Goal: Transaction & Acquisition: Purchase product/service

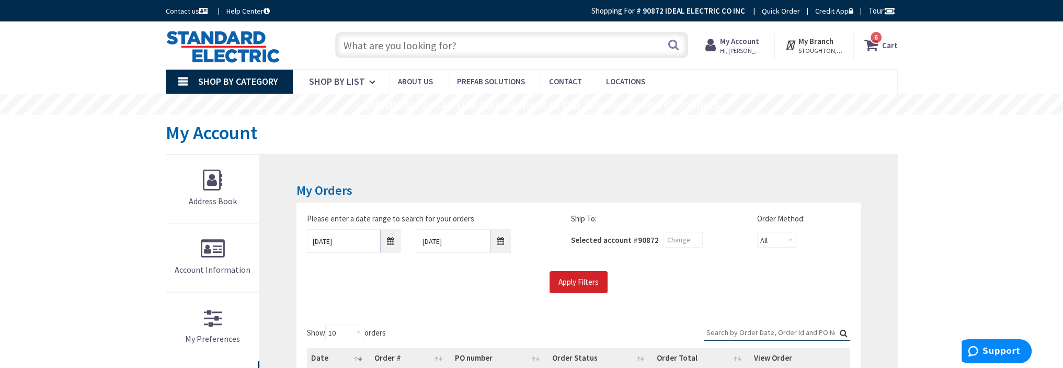
click at [878, 37] on span "6" at bounding box center [877, 37] width 4 height 9
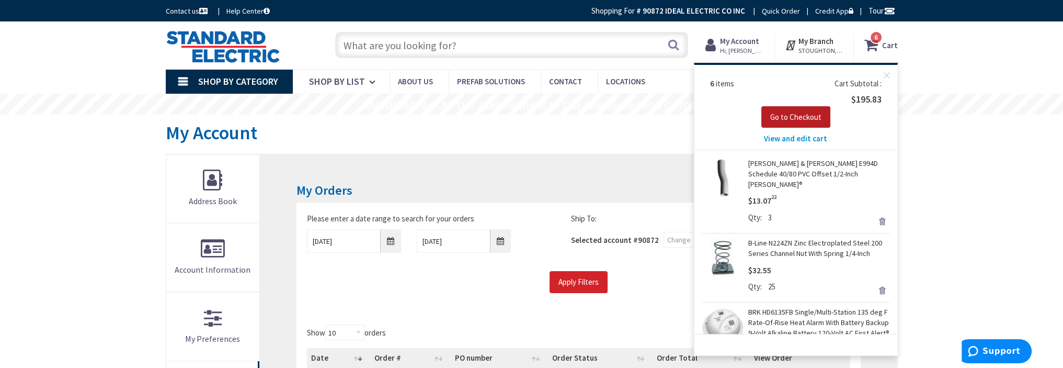
click at [794, 117] on span "Go to Checkout" at bounding box center [795, 117] width 51 height 10
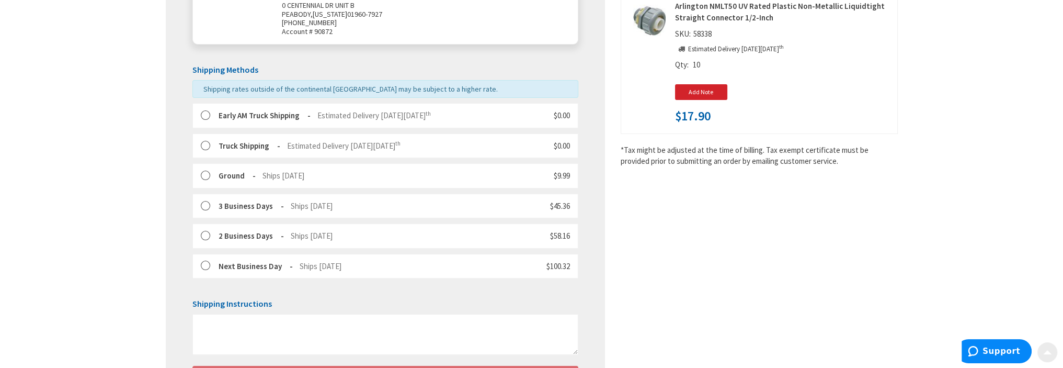
scroll to position [203, 0]
click at [206, 143] on label at bounding box center [209, 145] width 16 height 10
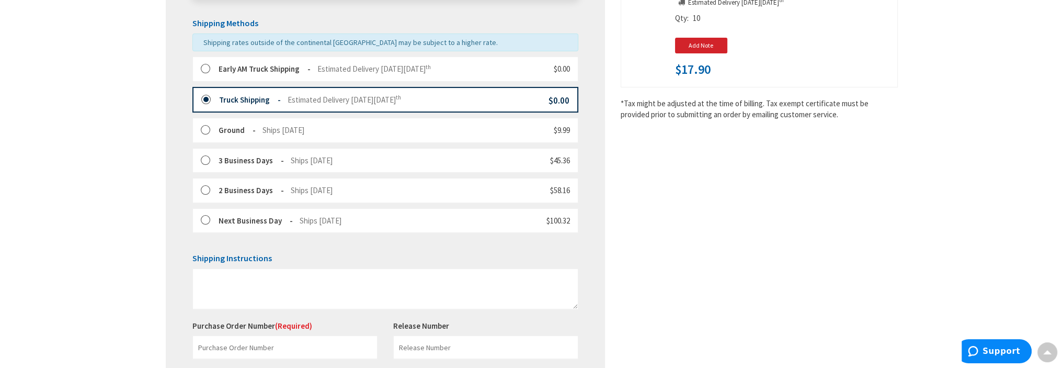
scroll to position [301, 0]
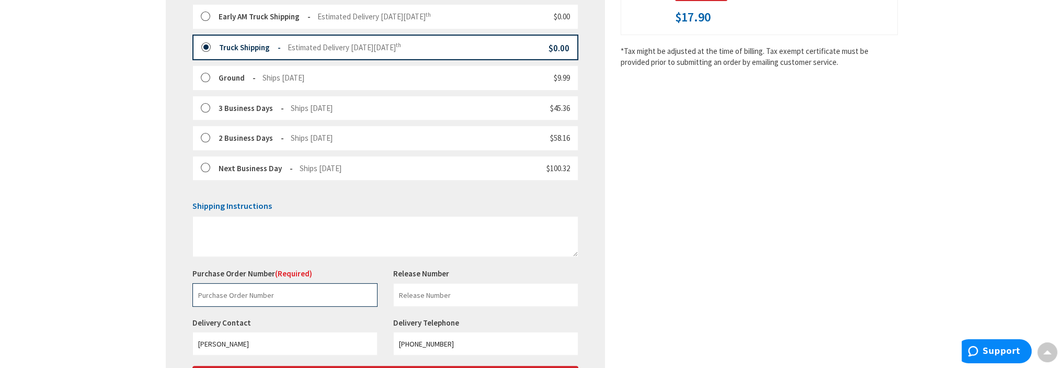
click at [235, 299] on input "text" at bounding box center [284, 295] width 185 height 24
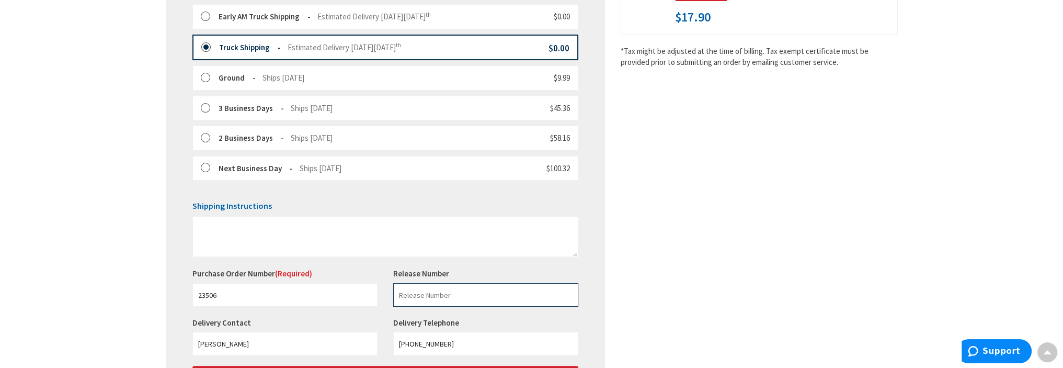
click at [425, 293] on input "text" at bounding box center [485, 295] width 185 height 24
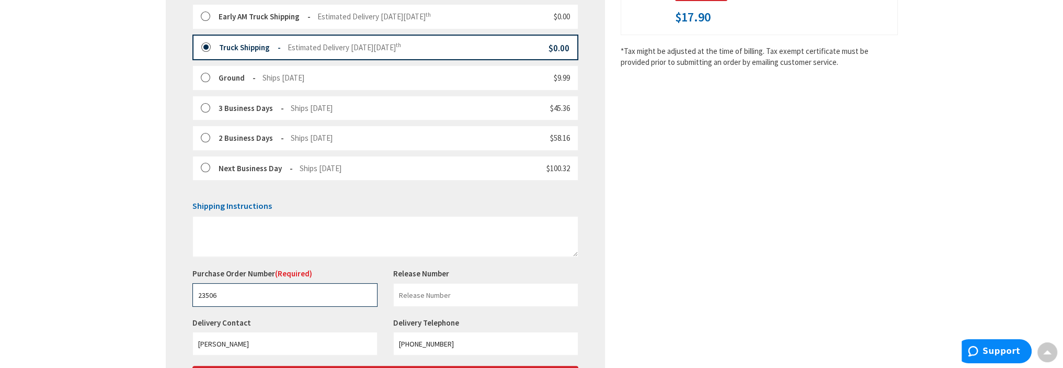
click at [244, 290] on input "23506" at bounding box center [284, 295] width 185 height 24
type input "23506"
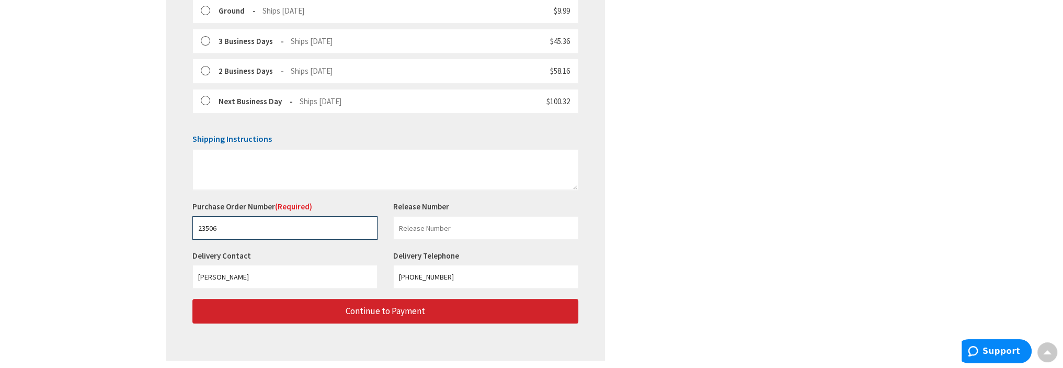
scroll to position [403, 0]
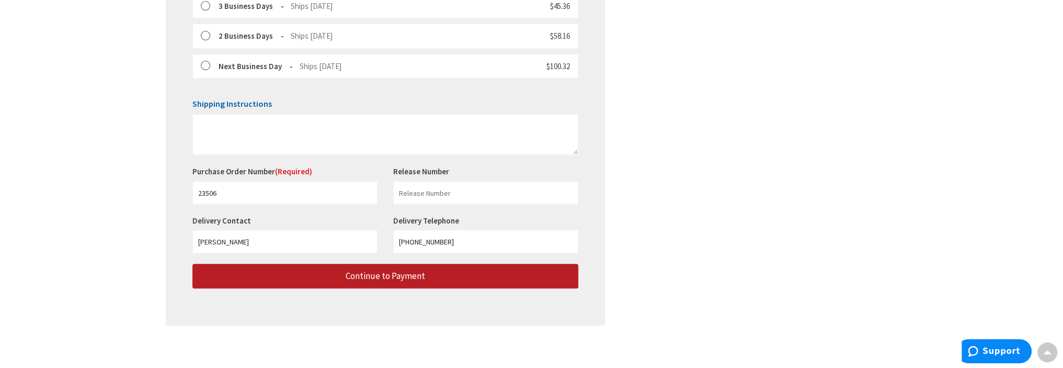
click at [392, 270] on span "Continue to Payment" at bounding box center [386, 276] width 80 height 12
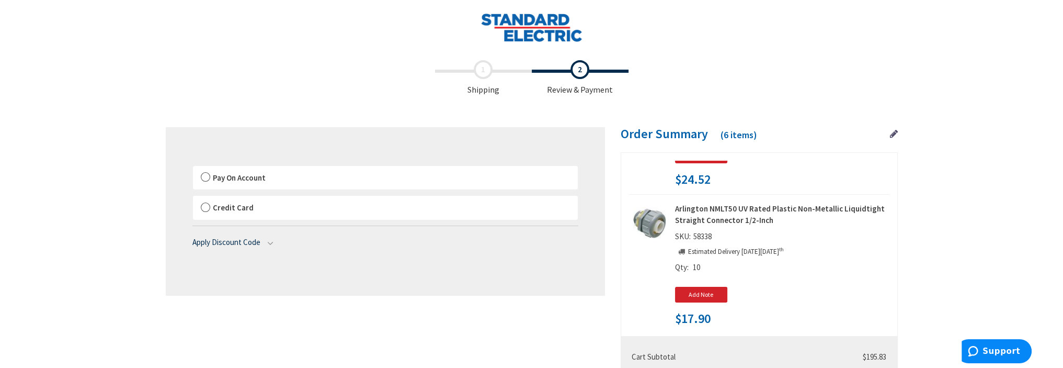
drag, startPoint x: 208, startPoint y: 176, endPoint x: 230, endPoint y: 184, distance: 23.8
click at [208, 176] on label "Pay On Account" at bounding box center [385, 178] width 385 height 24
click at [193, 168] on input "Pay On Account" at bounding box center [193, 168] width 0 height 0
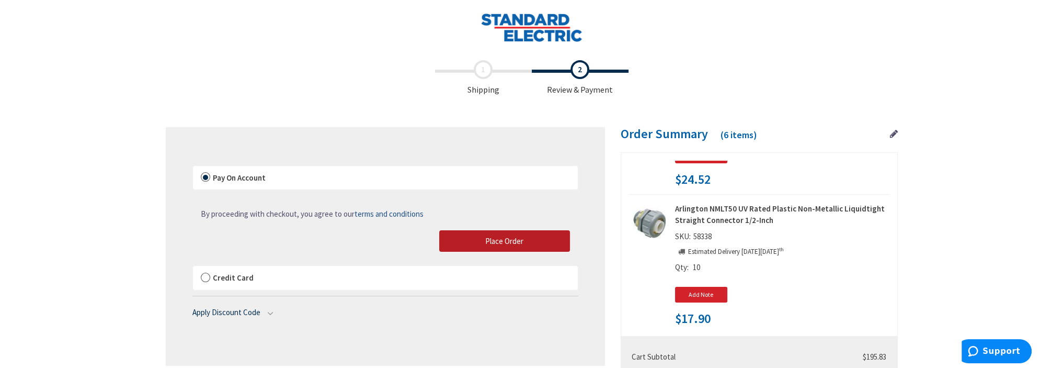
click at [512, 239] on span "Place Order" at bounding box center [504, 241] width 38 height 10
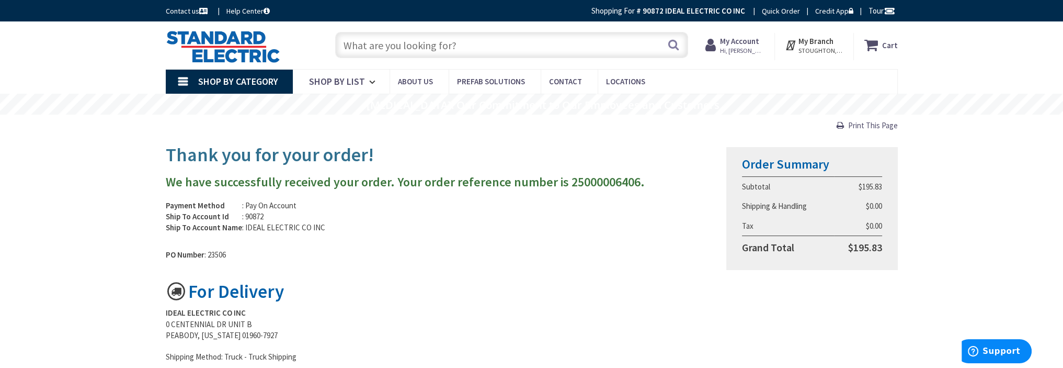
click at [450, 48] on input "text" at bounding box center [511, 45] width 353 height 26
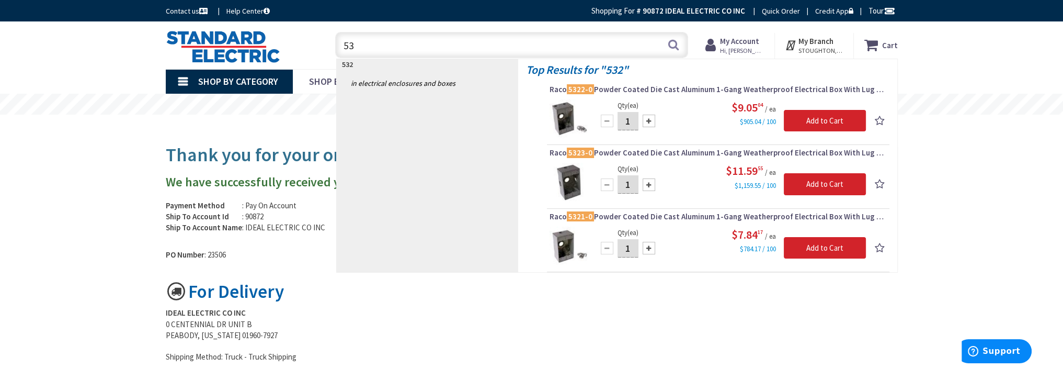
type input "5"
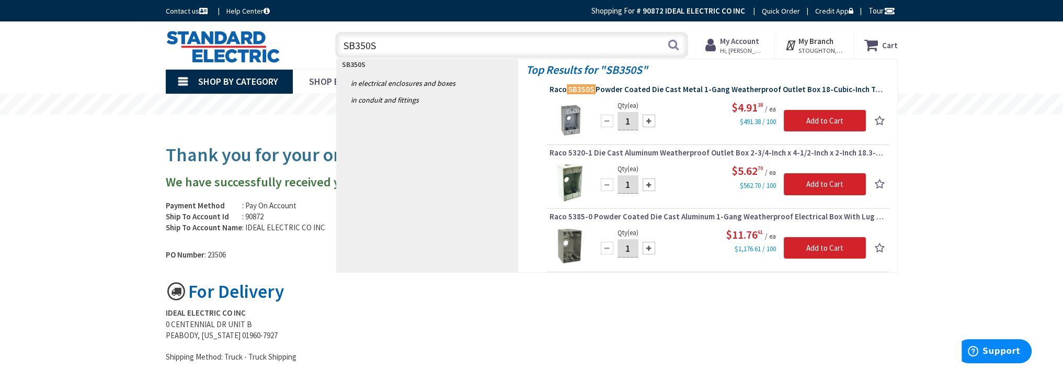
type input "SB350S"
click at [636, 88] on span "Raco SB350S Powder Coated Die Cast Metal 1-Gang Weatherproof Outlet Box 18-Cubi…" at bounding box center [718, 89] width 337 height 10
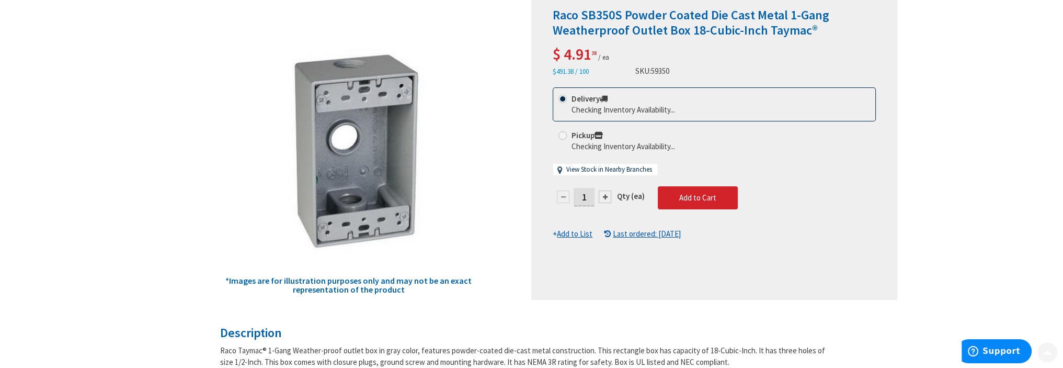
scroll to position [157, 0]
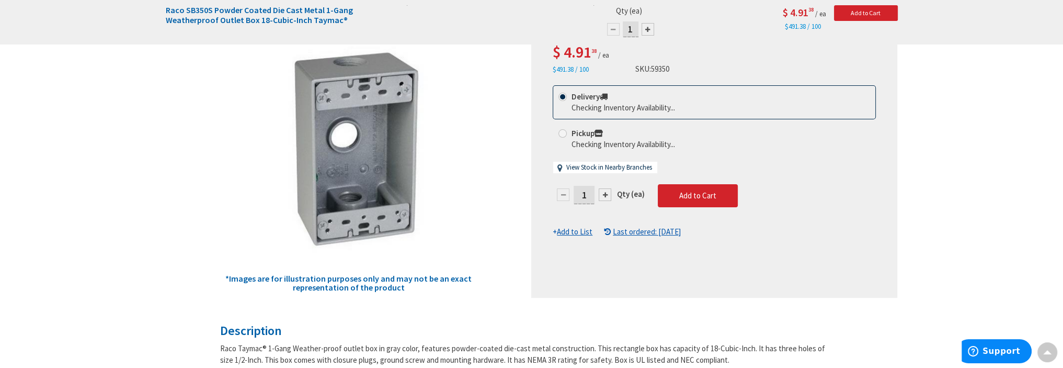
drag, startPoint x: 588, startPoint y: 191, endPoint x: 588, endPoint y: 198, distance: 6.8
click at [588, 191] on input "1" at bounding box center [584, 195] width 21 height 18
type input "6"
click at [697, 196] on form "This product is Discontinued Delivery Checking Inventory Availability... Pickup…" at bounding box center [714, 161] width 323 height 152
type input "6"
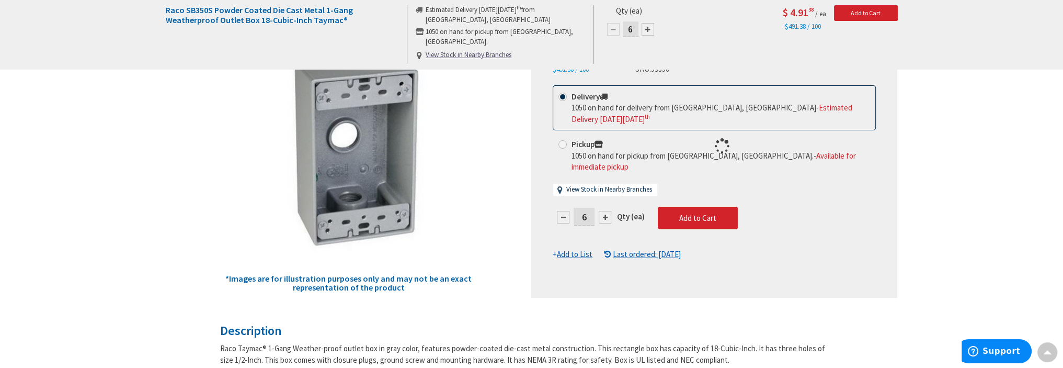
click at [696, 205] on div at bounding box center [714, 146] width 365 height 302
click at [735, 205] on div at bounding box center [714, 146] width 365 height 302
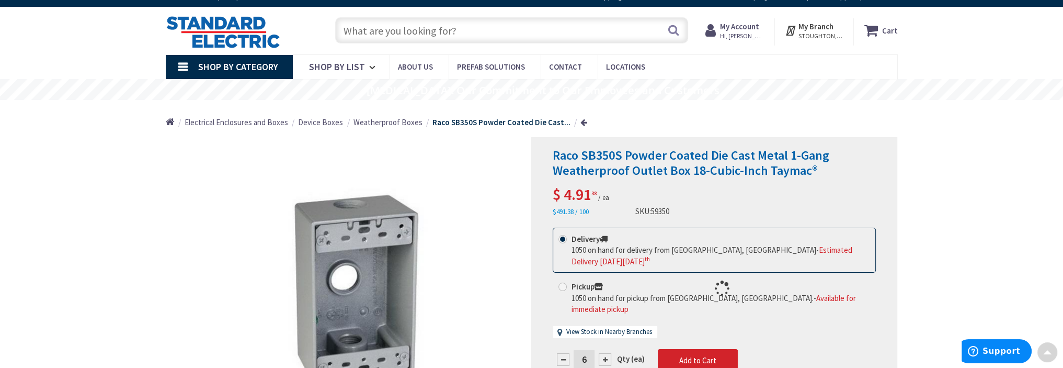
scroll to position [0, 0]
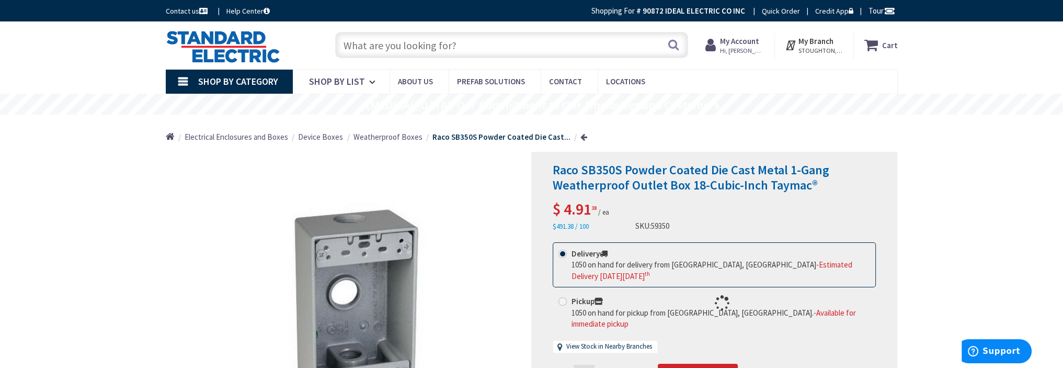
click at [623, 209] on div at bounding box center [714, 303] width 365 height 302
click at [625, 170] on div at bounding box center [714, 303] width 365 height 302
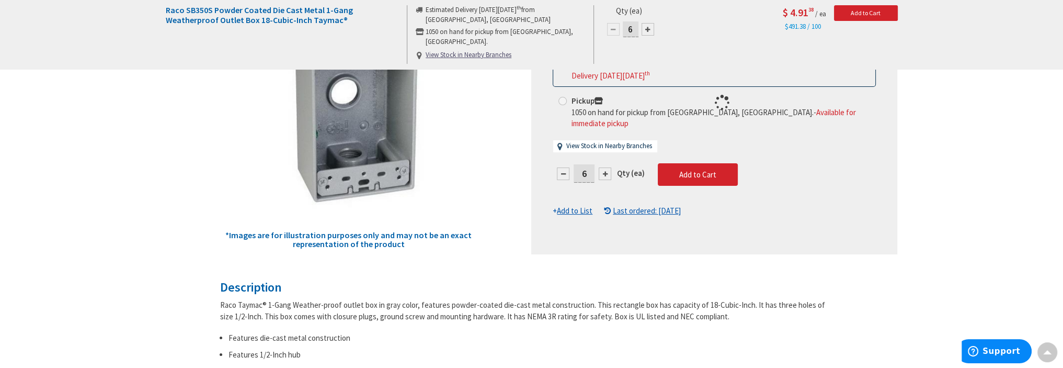
scroll to position [105, 0]
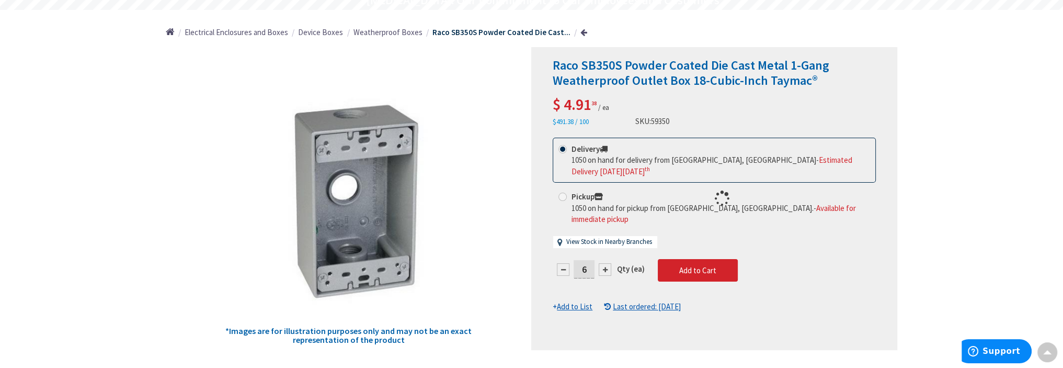
click at [692, 255] on div at bounding box center [714, 199] width 365 height 302
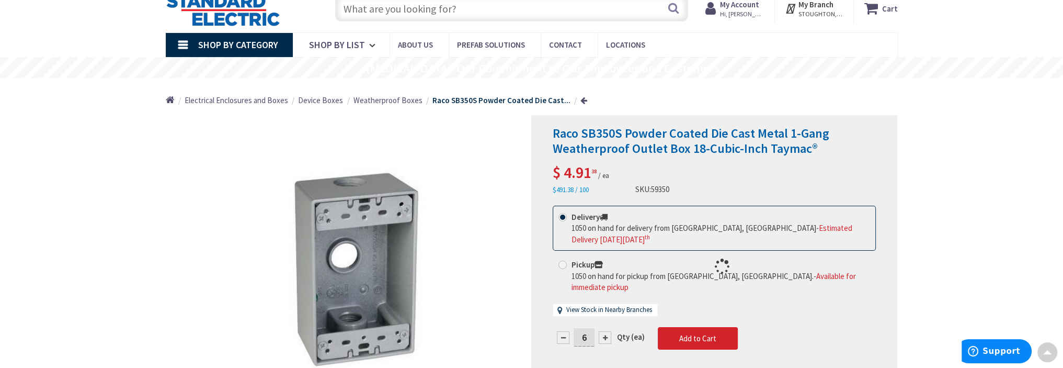
scroll to position [0, 0]
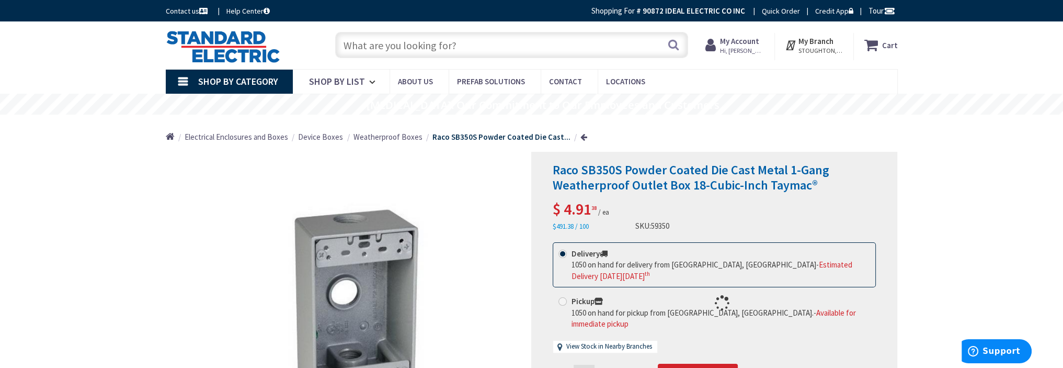
click at [749, 39] on strong "My Account" at bounding box center [739, 41] width 39 height 10
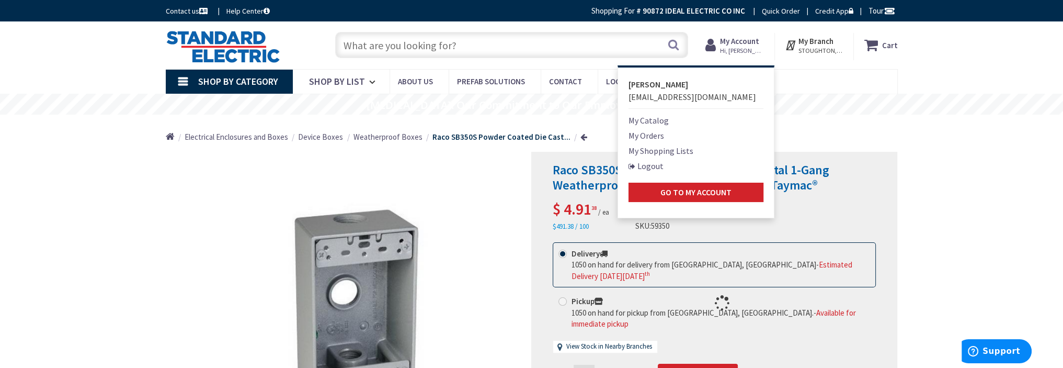
click at [693, 195] on div at bounding box center [714, 303] width 365 height 302
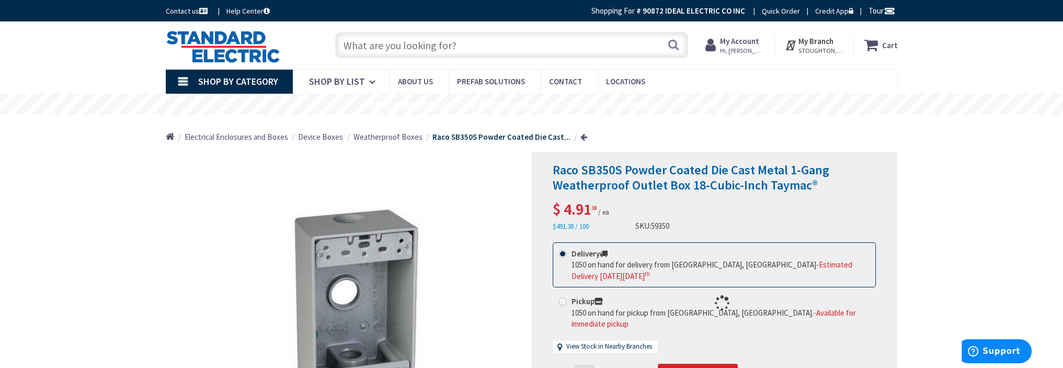
click at [730, 41] on strong "My Account" at bounding box center [739, 41] width 39 height 10
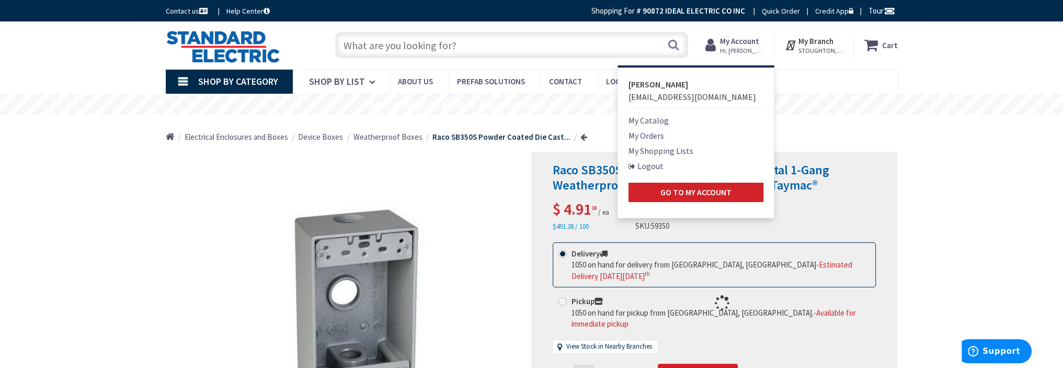
click at [680, 196] on div at bounding box center [714, 303] width 365 height 302
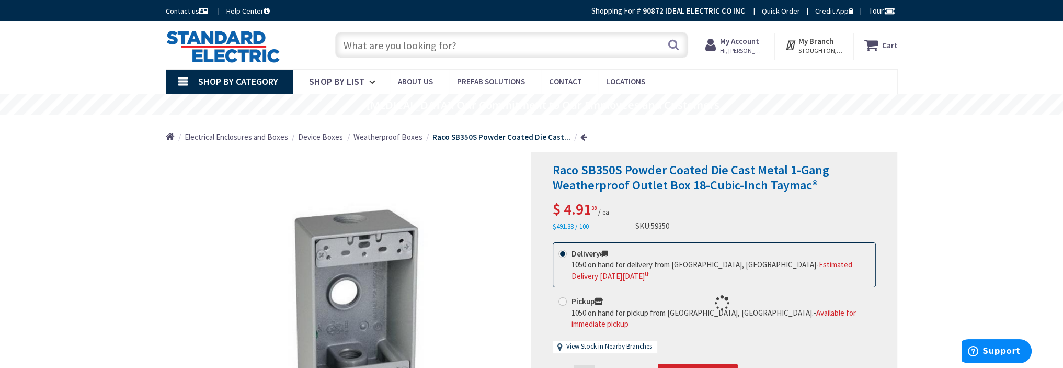
click at [742, 42] on strong "My Account" at bounding box center [739, 41] width 39 height 10
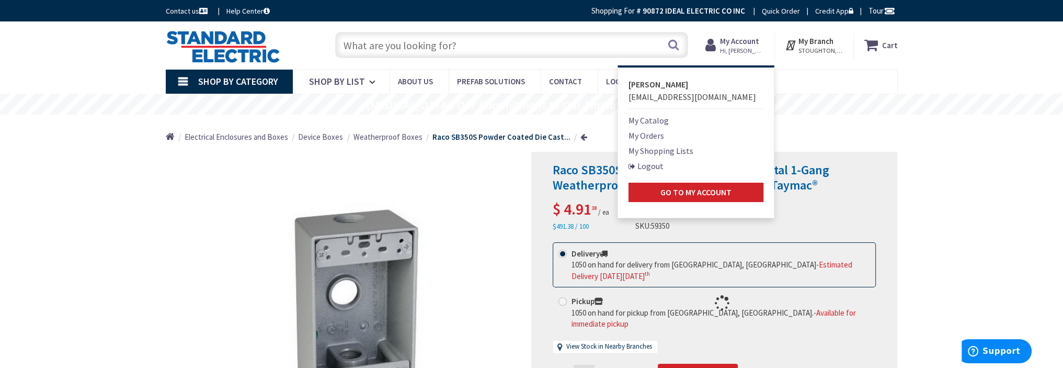
click at [644, 122] on link "My Catalog" at bounding box center [649, 120] width 40 height 13
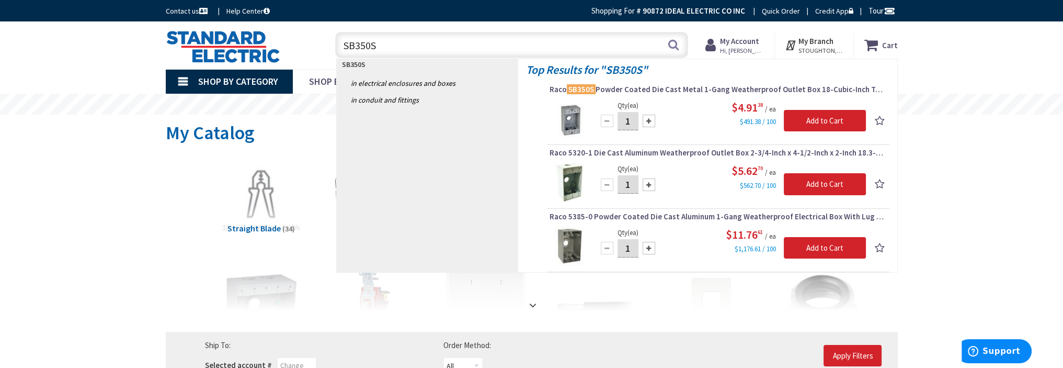
type input "SB350S"
click at [627, 124] on input "1" at bounding box center [628, 121] width 21 height 18
click at [629, 122] on input "1" at bounding box center [628, 121] width 21 height 18
type input "6"
click at [806, 123] on input "Add to Cart" at bounding box center [825, 121] width 82 height 22
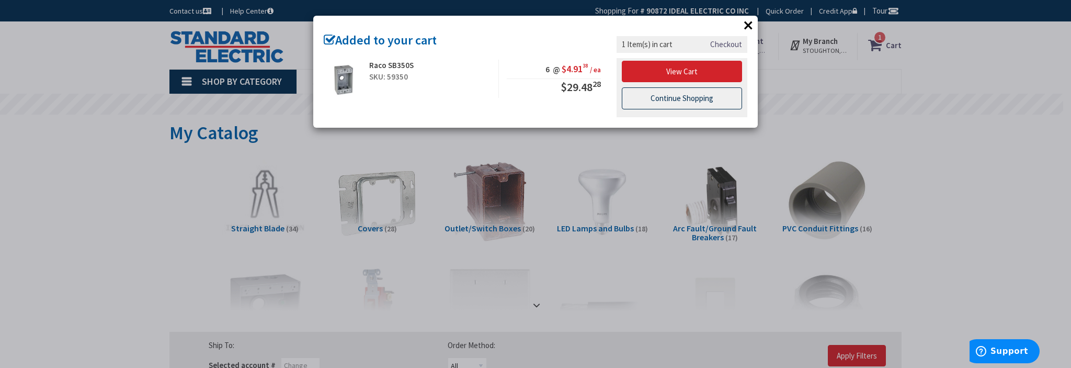
click at [687, 98] on link "Continue Shopping" at bounding box center [682, 98] width 120 height 22
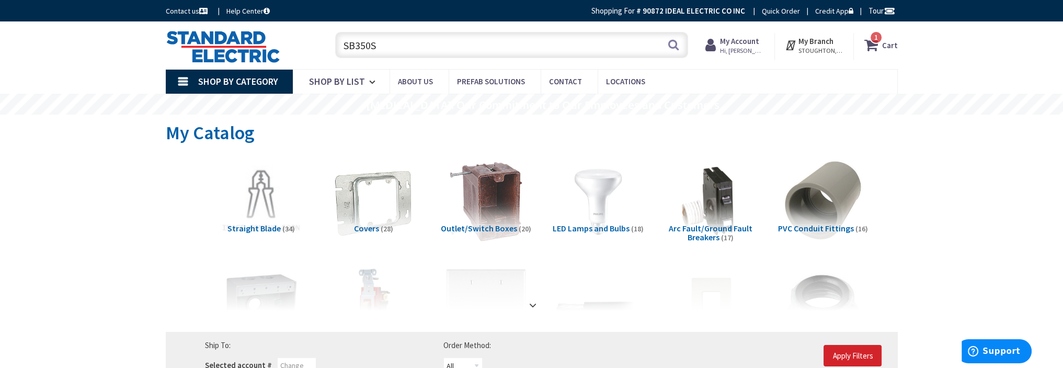
drag, startPoint x: 370, startPoint y: 43, endPoint x: 381, endPoint y: 49, distance: 11.9
click at [372, 43] on input "SB350S" at bounding box center [511, 45] width 353 height 26
click at [382, 49] on input "SB350S" at bounding box center [511, 45] width 353 height 26
type input "S"
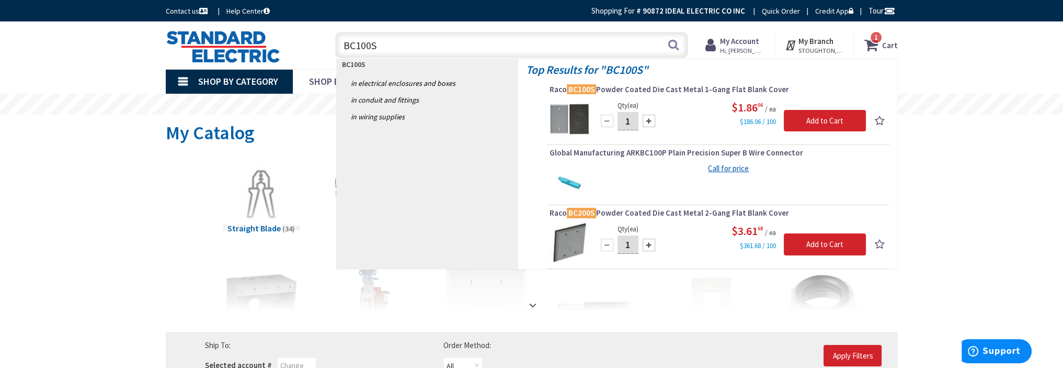
type input "BC100S"
click at [629, 121] on input "1" at bounding box center [628, 121] width 21 height 18
type input "6"
click at [812, 123] on input "Add to Cart" at bounding box center [825, 121] width 82 height 22
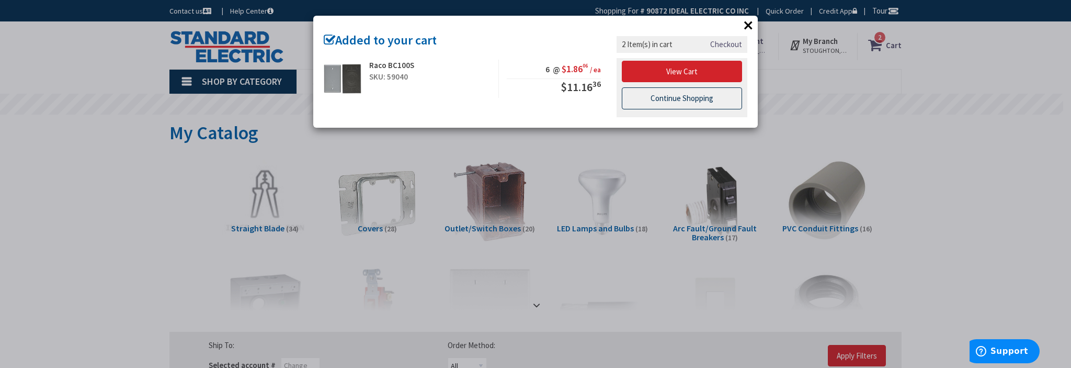
click at [665, 100] on link "Continue Shopping" at bounding box center [682, 98] width 120 height 22
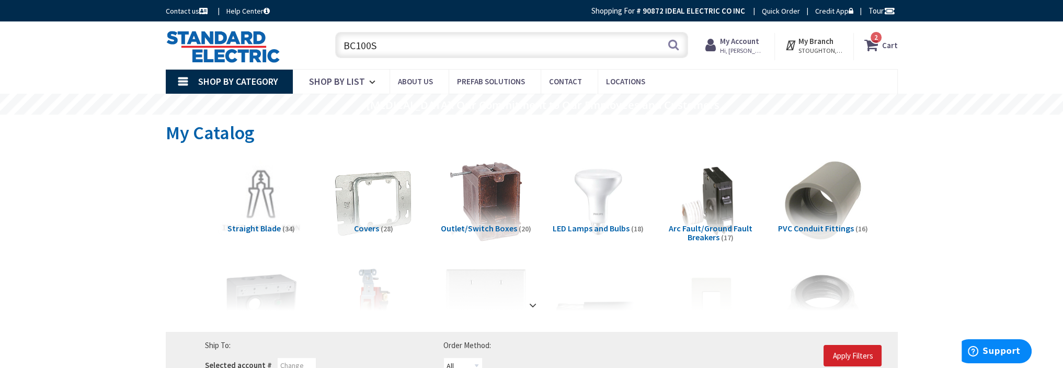
click at [882, 37] on span "2 2 items" at bounding box center [876, 37] width 13 height 13
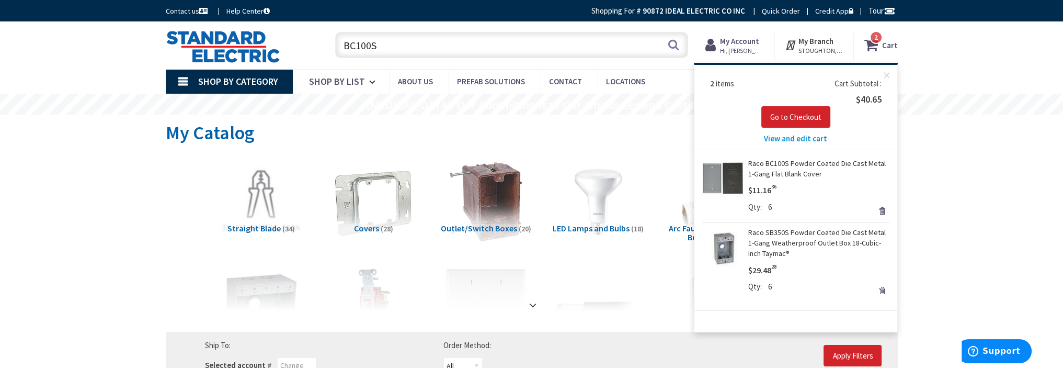
click at [785, 137] on span "View and edit cart" at bounding box center [795, 138] width 63 height 10
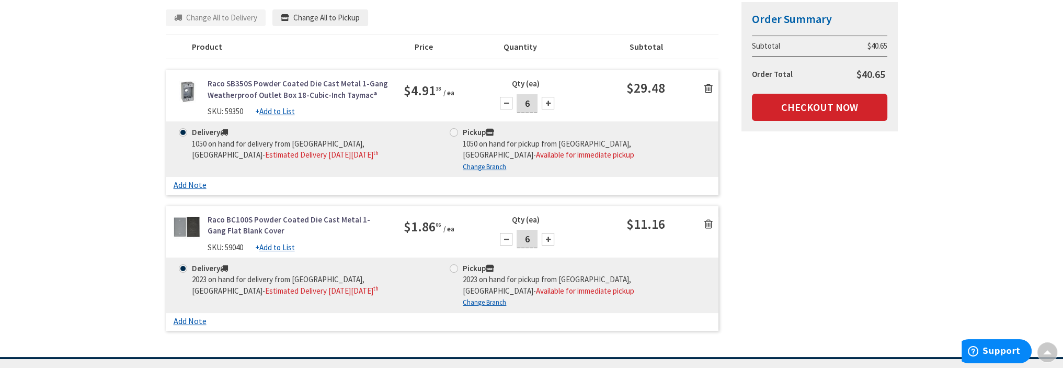
click at [529, 106] on input "6" at bounding box center [527, 103] width 21 height 18
type input "10"
click at [532, 243] on input "6" at bounding box center [527, 239] width 21 height 18
type input "10"
click at [607, 253] on div "Qty (ea) 10" at bounding box center [557, 235] width 138 height 43
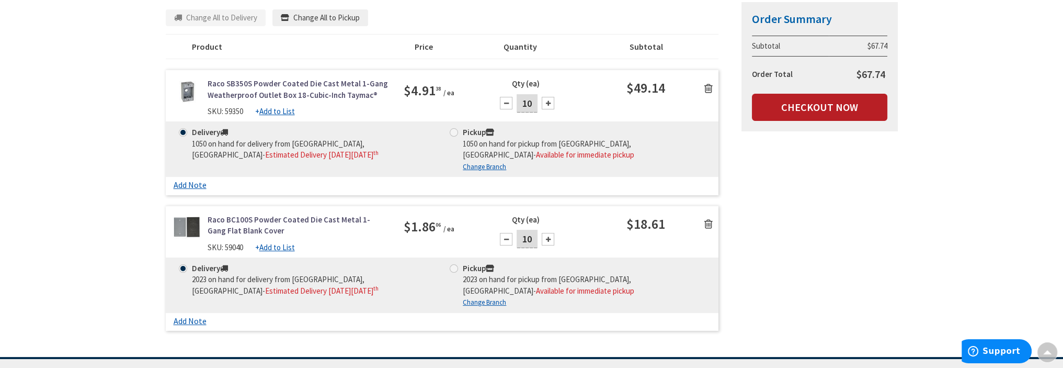
drag, startPoint x: 812, startPoint y: 100, endPoint x: 812, endPoint y: 106, distance: 5.8
click at [812, 100] on link "Checkout Now" at bounding box center [819, 107] width 135 height 27
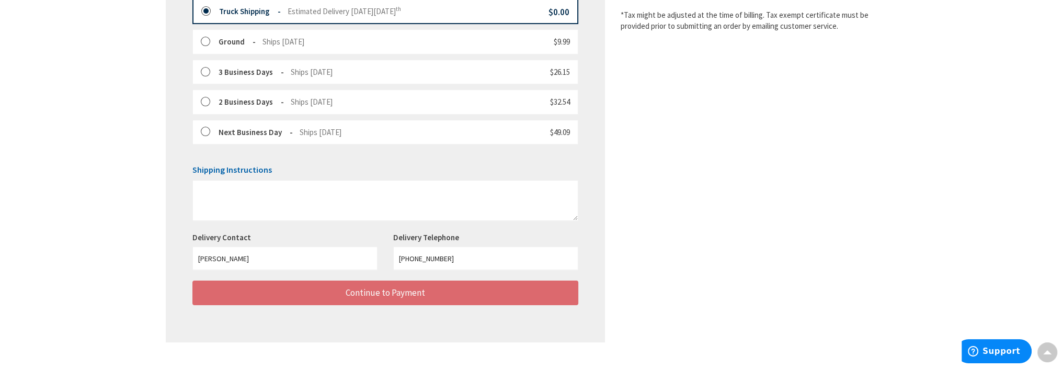
scroll to position [354, 0]
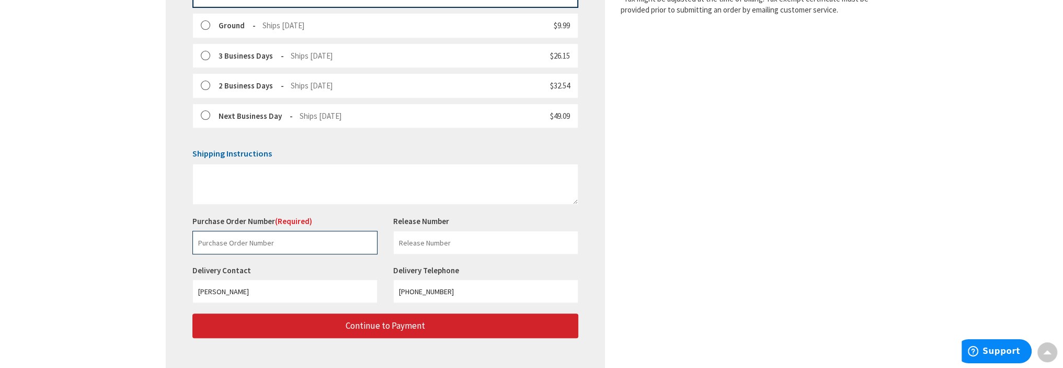
drag, startPoint x: 221, startPoint y: 243, endPoint x: 233, endPoint y: 245, distance: 12.3
click at [221, 243] on input "text" at bounding box center [284, 243] width 185 height 24
type input "23510"
click at [428, 239] on input "text" at bounding box center [485, 243] width 185 height 24
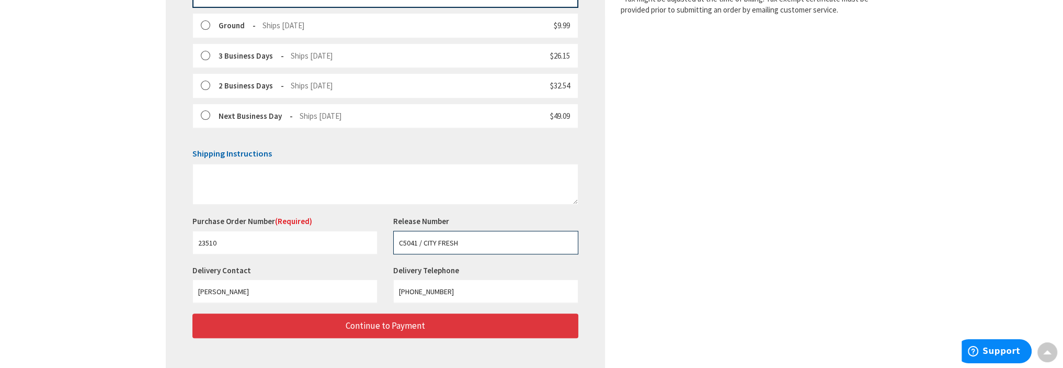
type input "C5041 / CITY FRESH"
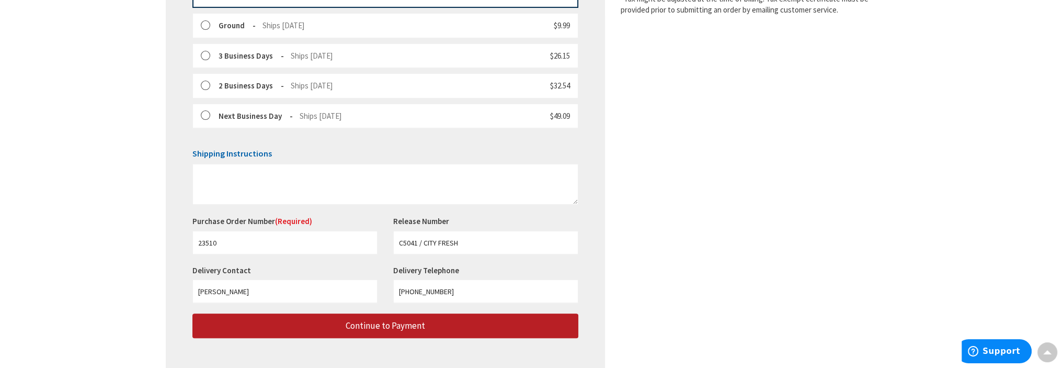
click at [381, 324] on span "Continue to Payment" at bounding box center [386, 326] width 80 height 12
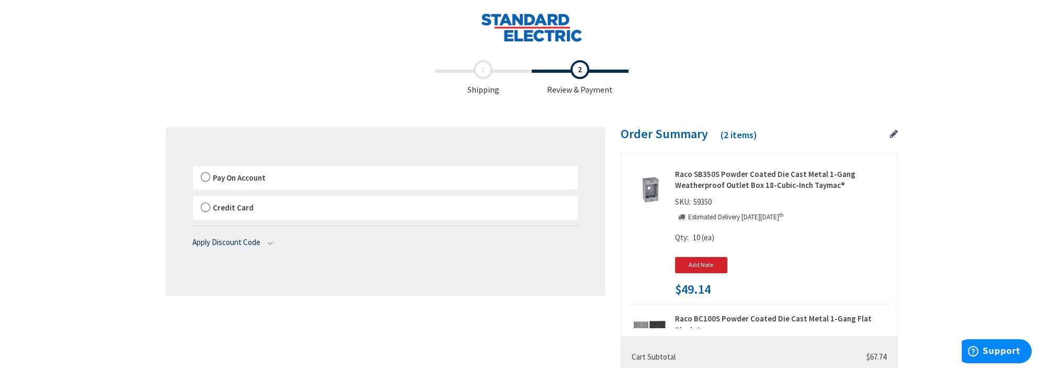
click at [205, 176] on label "Pay On Account" at bounding box center [385, 178] width 385 height 24
click at [193, 168] on input "Pay On Account" at bounding box center [193, 168] width 0 height 0
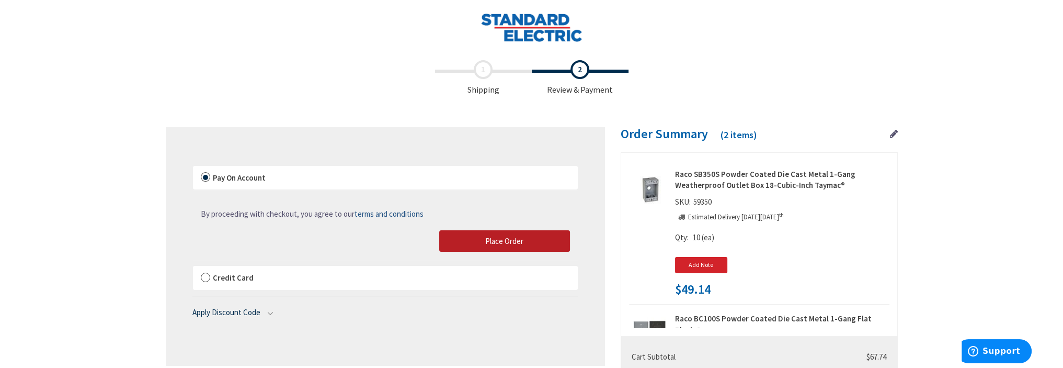
drag, startPoint x: 503, startPoint y: 239, endPoint x: 518, endPoint y: 236, distance: 15.5
click at [503, 239] on span "Place Order" at bounding box center [504, 241] width 38 height 10
